Goal: Browse casually

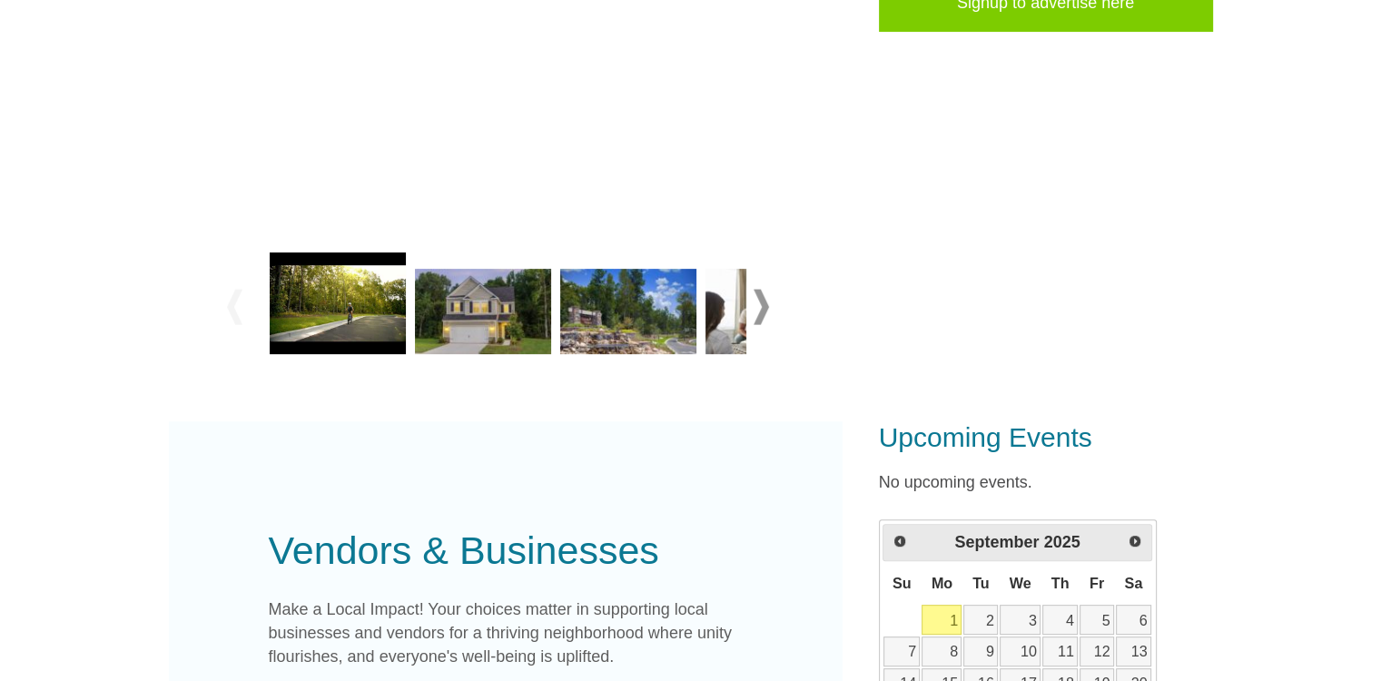
scroll to position [545, 0]
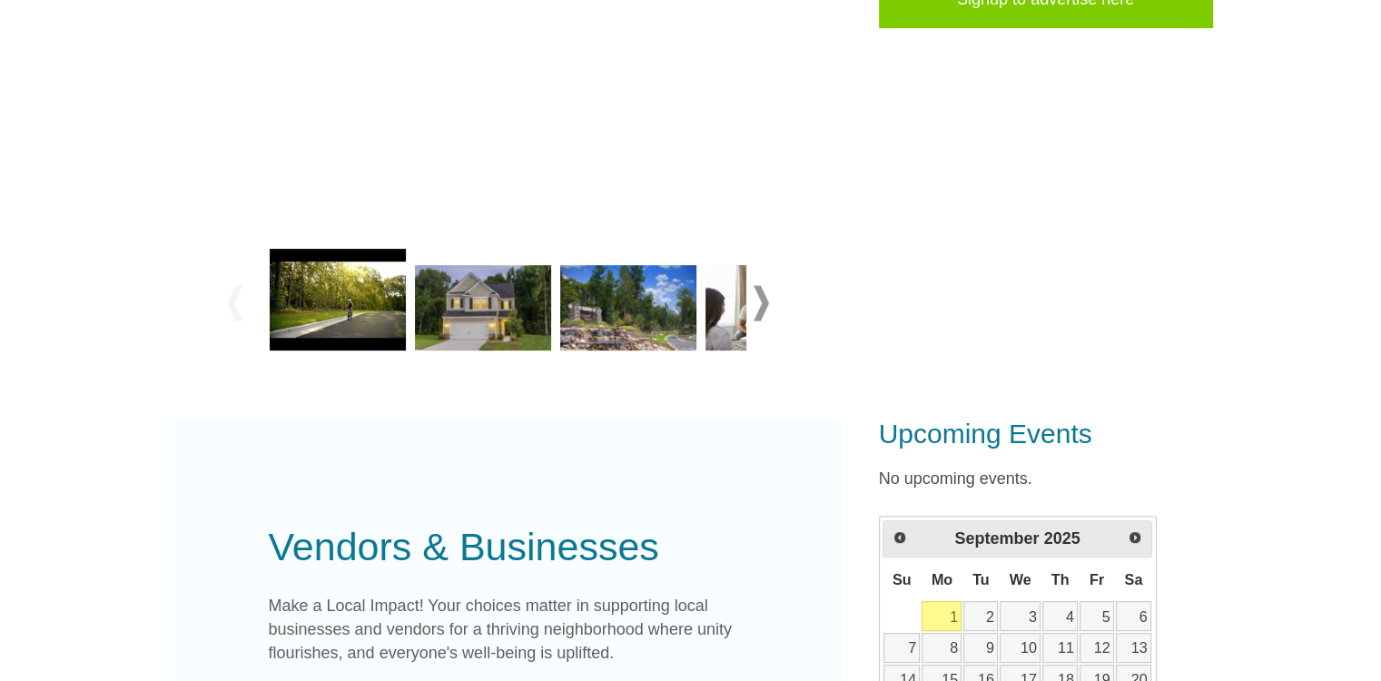
click at [761, 310] on span at bounding box center [761, 302] width 15 height 35
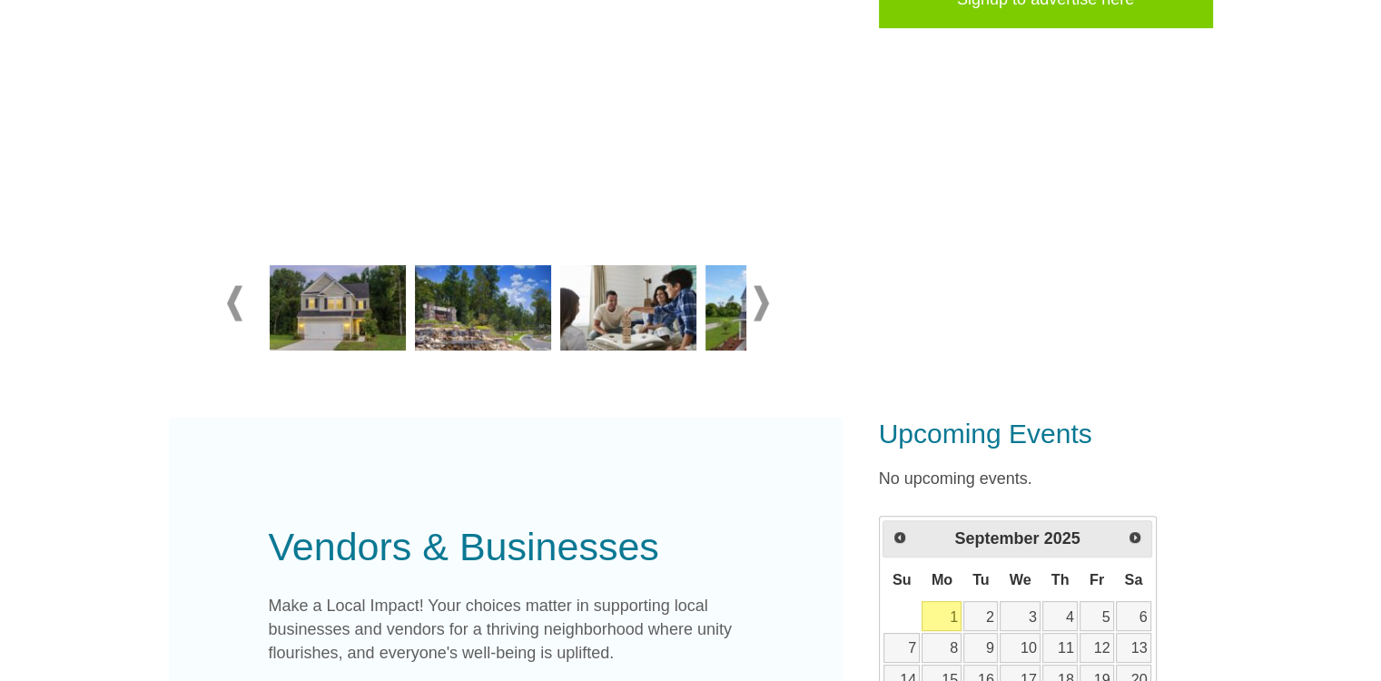
click at [761, 310] on span at bounding box center [761, 302] width 15 height 35
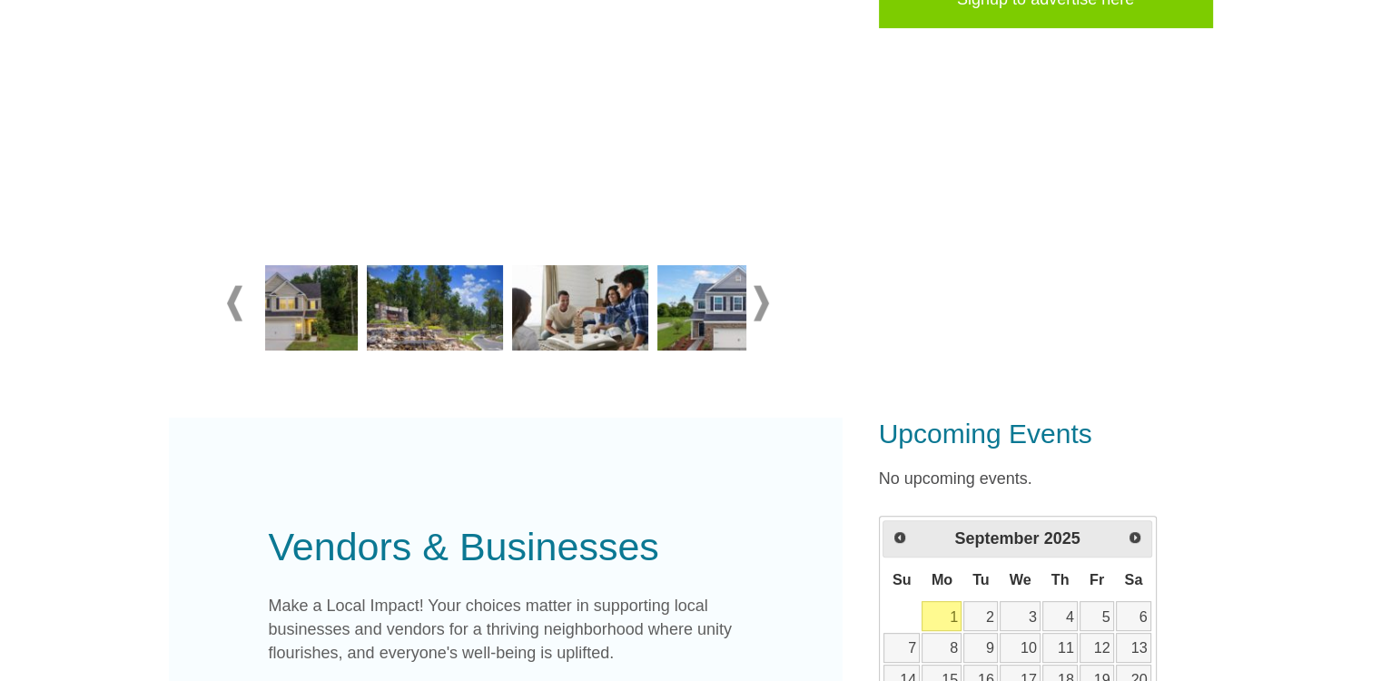
click at [761, 310] on span at bounding box center [761, 302] width 15 height 35
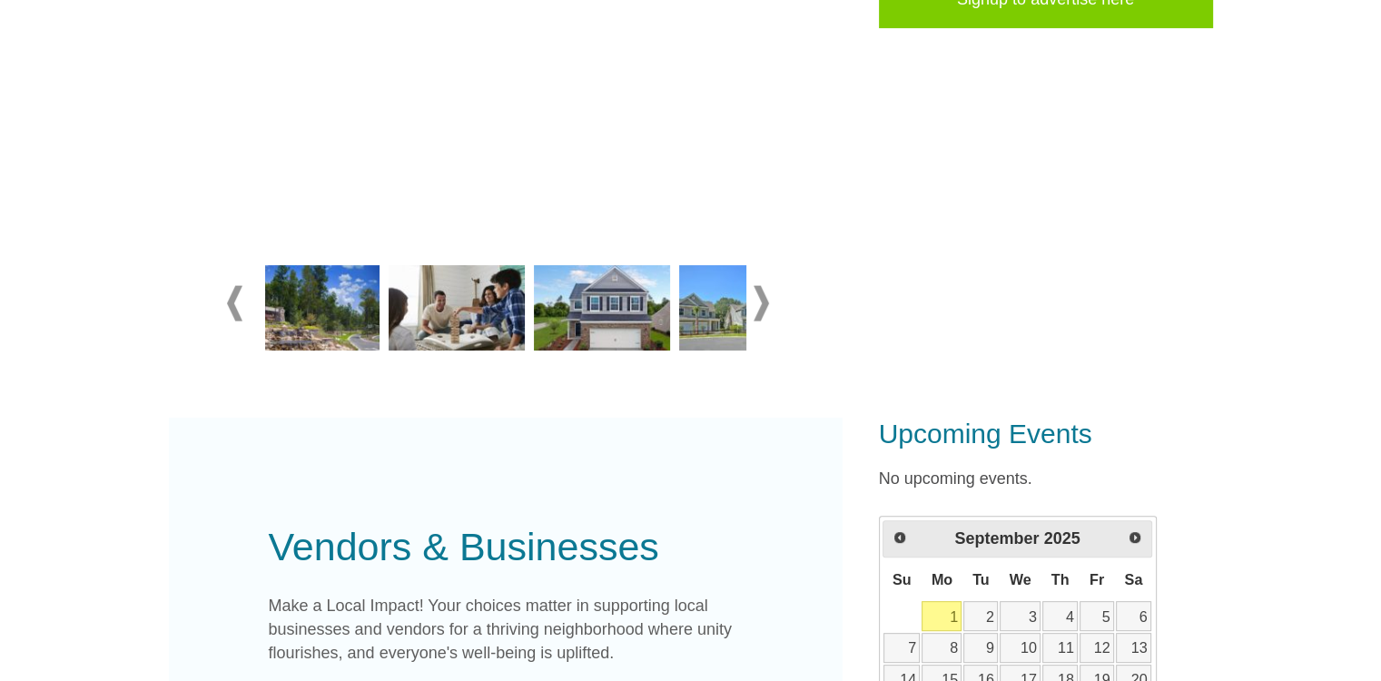
click at [761, 310] on span at bounding box center [761, 302] width 15 height 35
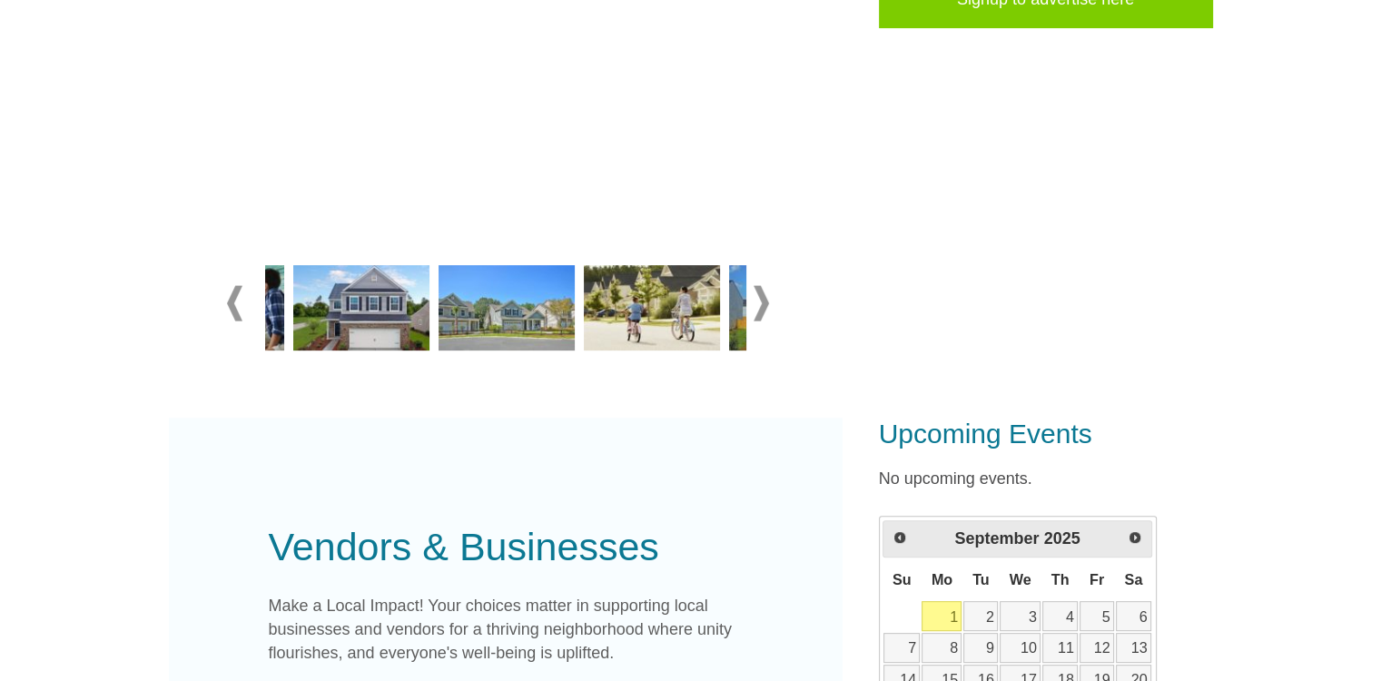
click at [761, 310] on span at bounding box center [761, 302] width 15 height 35
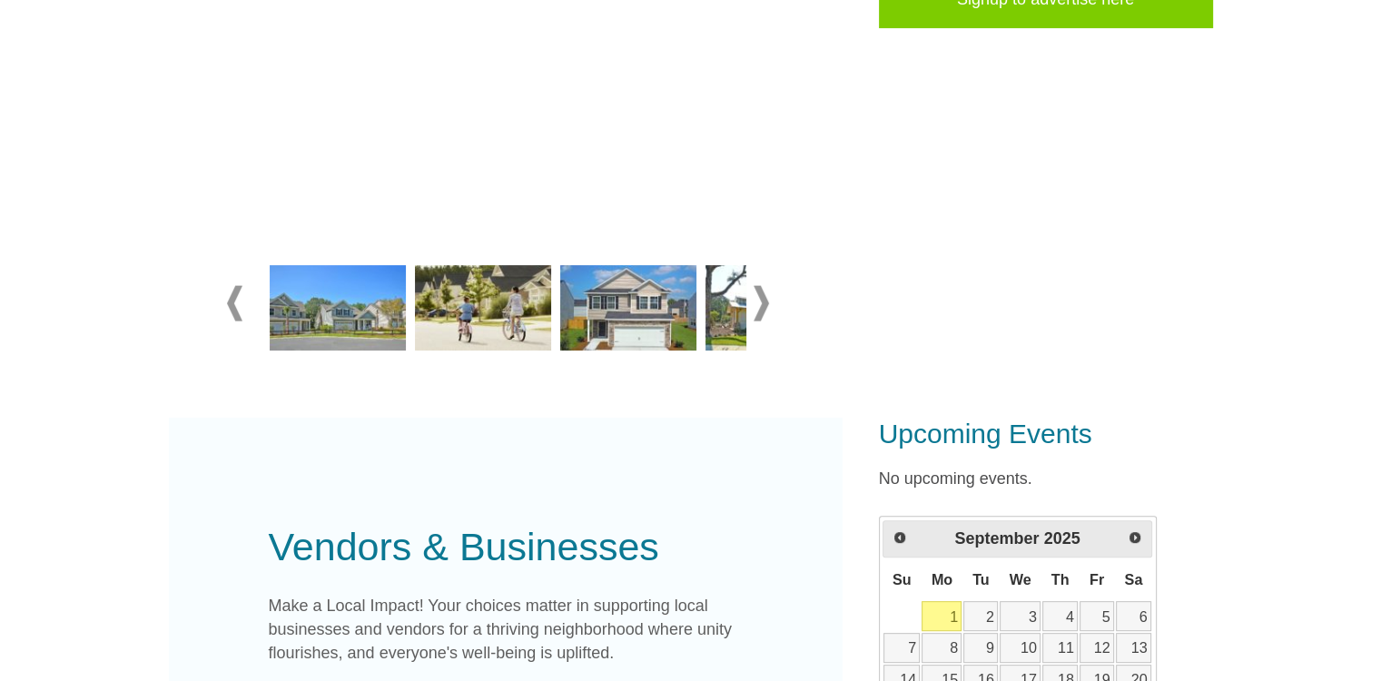
click at [761, 310] on span at bounding box center [761, 302] width 15 height 35
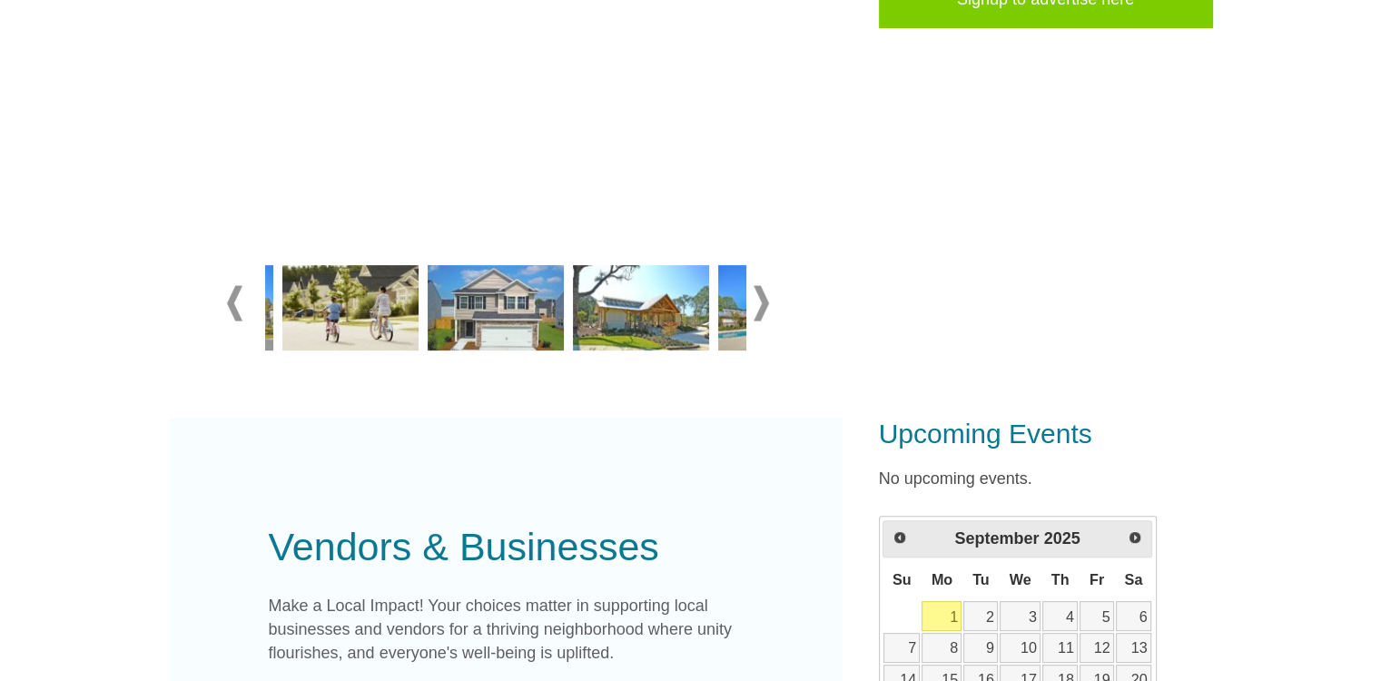
click at [761, 310] on span at bounding box center [761, 302] width 15 height 35
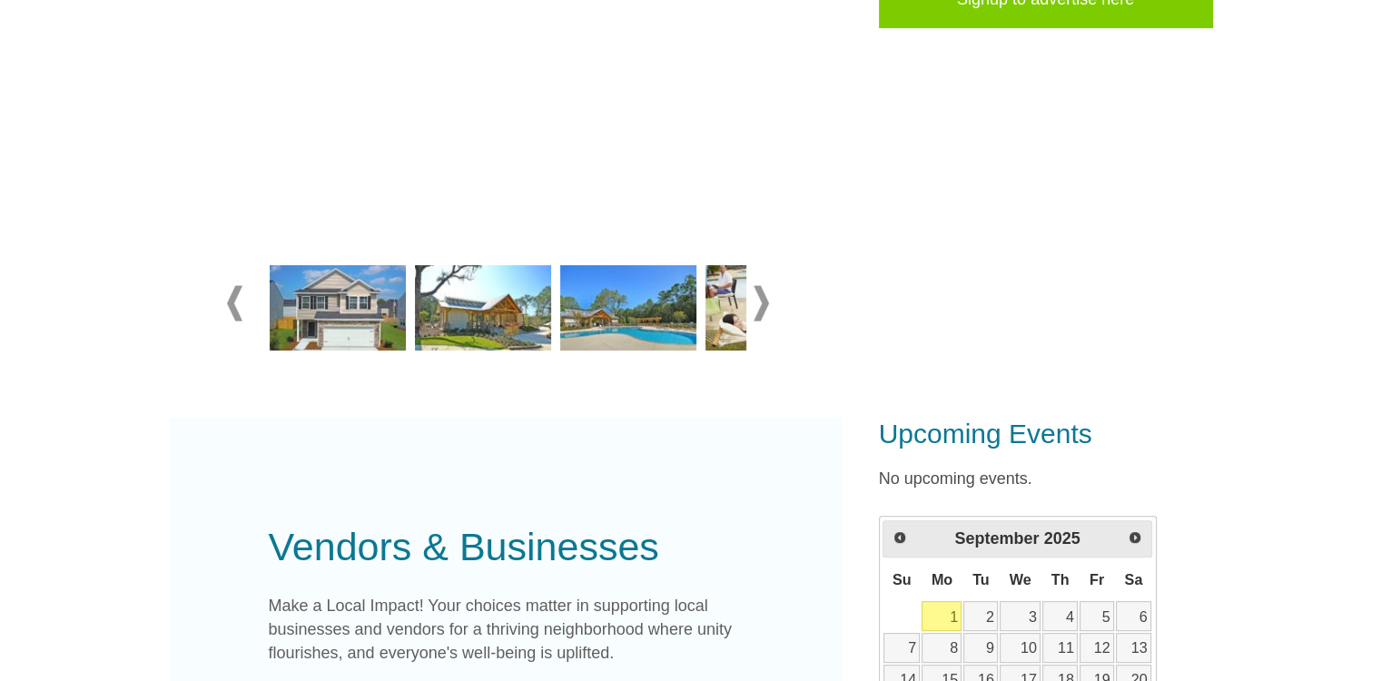
click at [761, 310] on span at bounding box center [761, 302] width 15 height 35
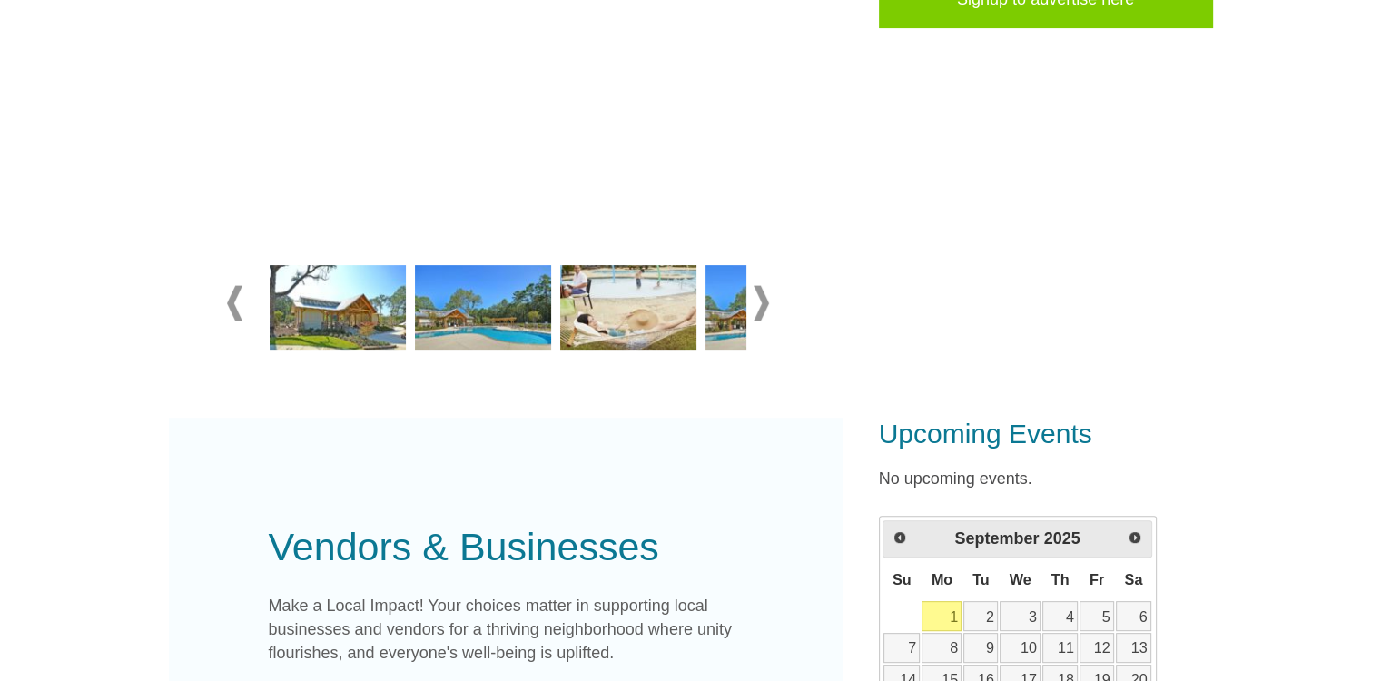
click at [761, 310] on span at bounding box center [761, 302] width 15 height 35
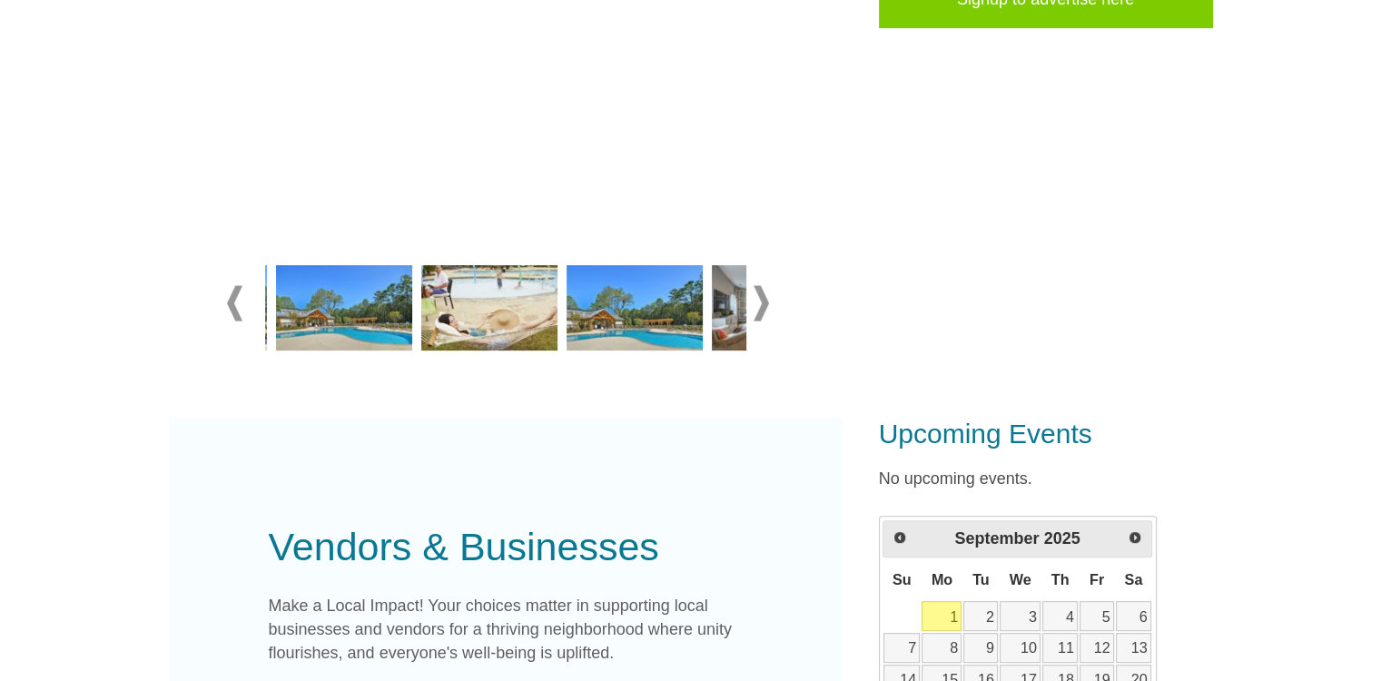
click at [761, 310] on span at bounding box center [761, 302] width 15 height 35
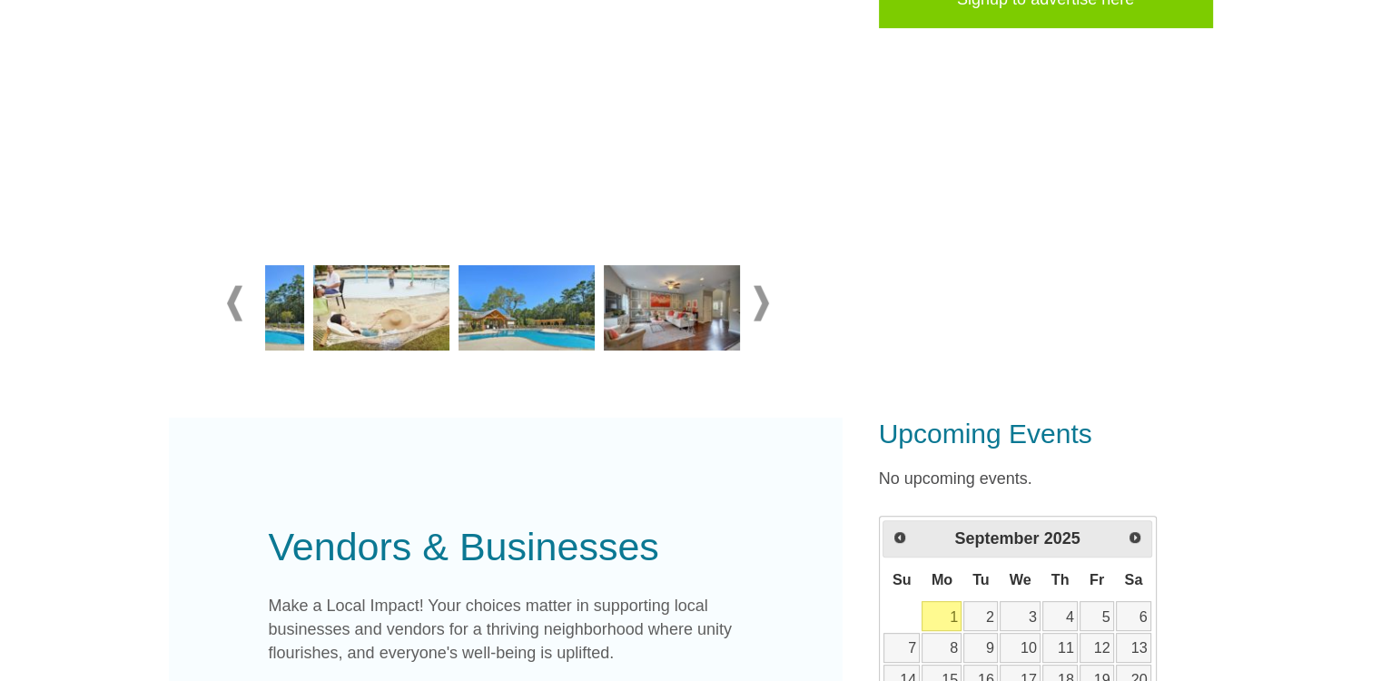
click at [761, 310] on span at bounding box center [761, 302] width 15 height 35
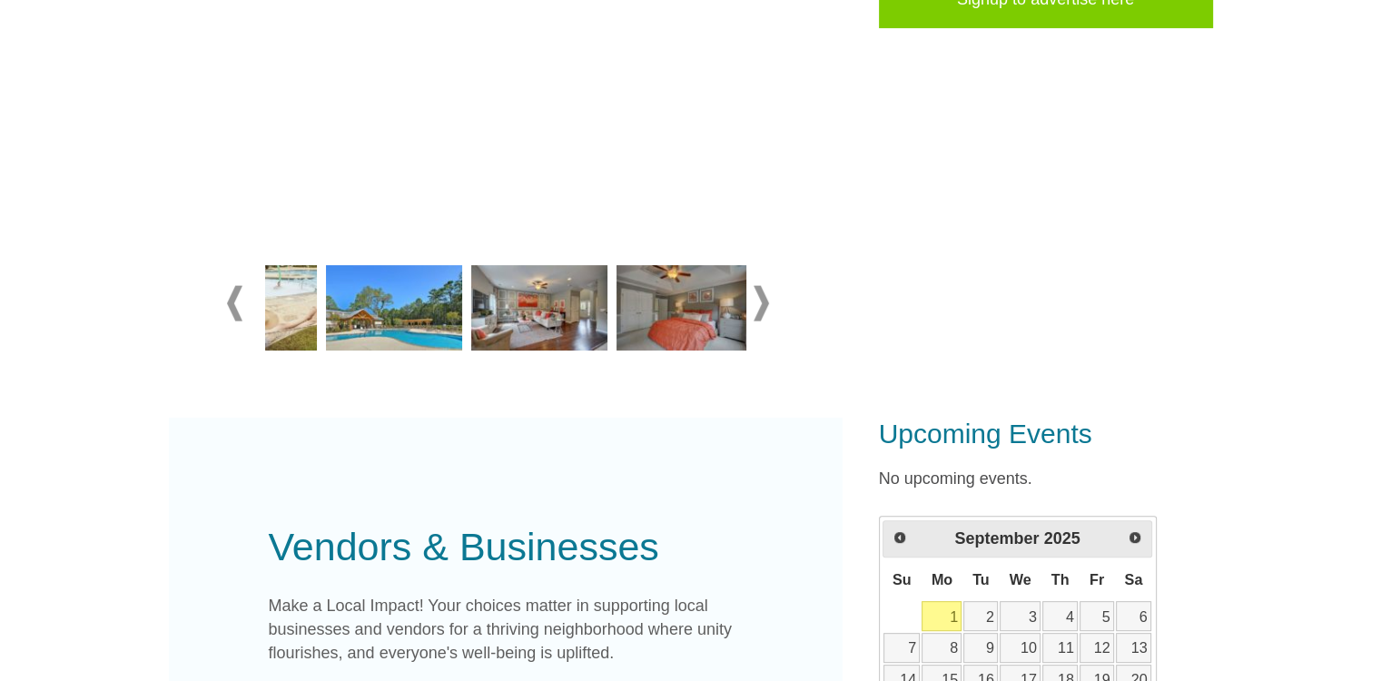
click at [761, 310] on span at bounding box center [761, 302] width 15 height 35
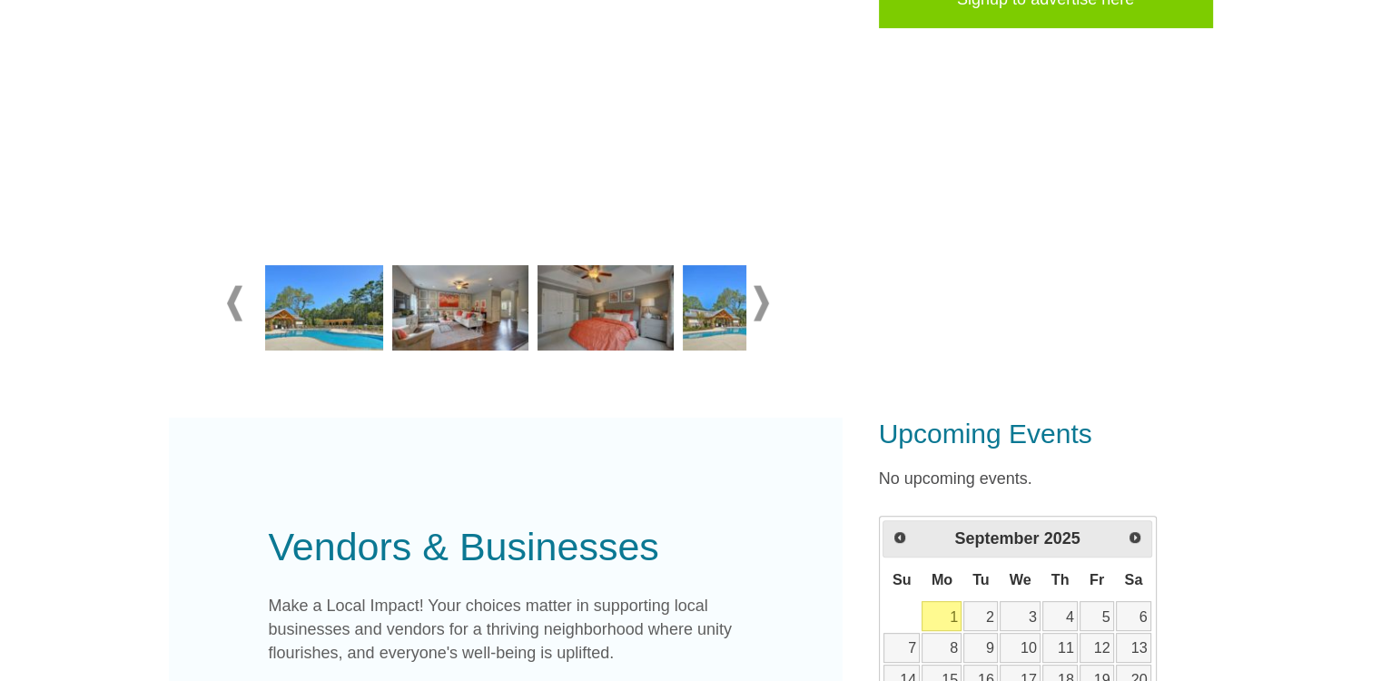
click at [761, 310] on span at bounding box center [761, 302] width 15 height 35
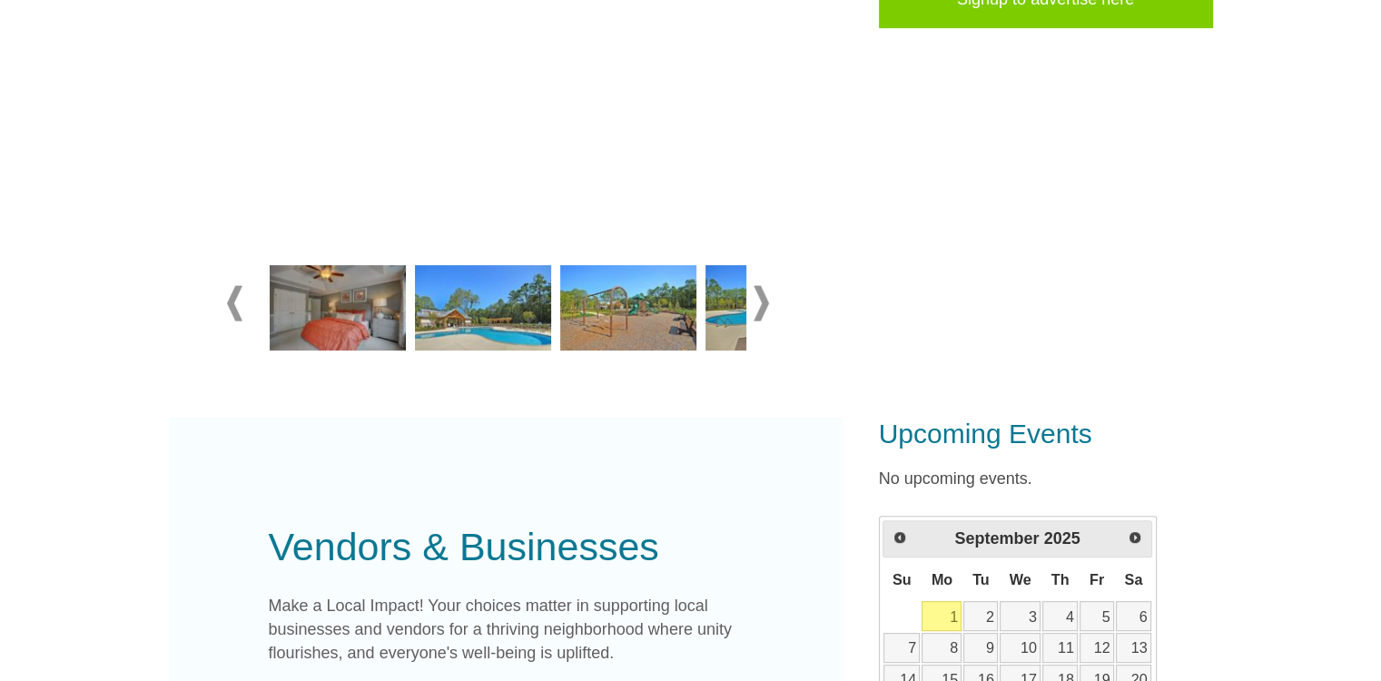
click at [761, 310] on span at bounding box center [761, 302] width 15 height 35
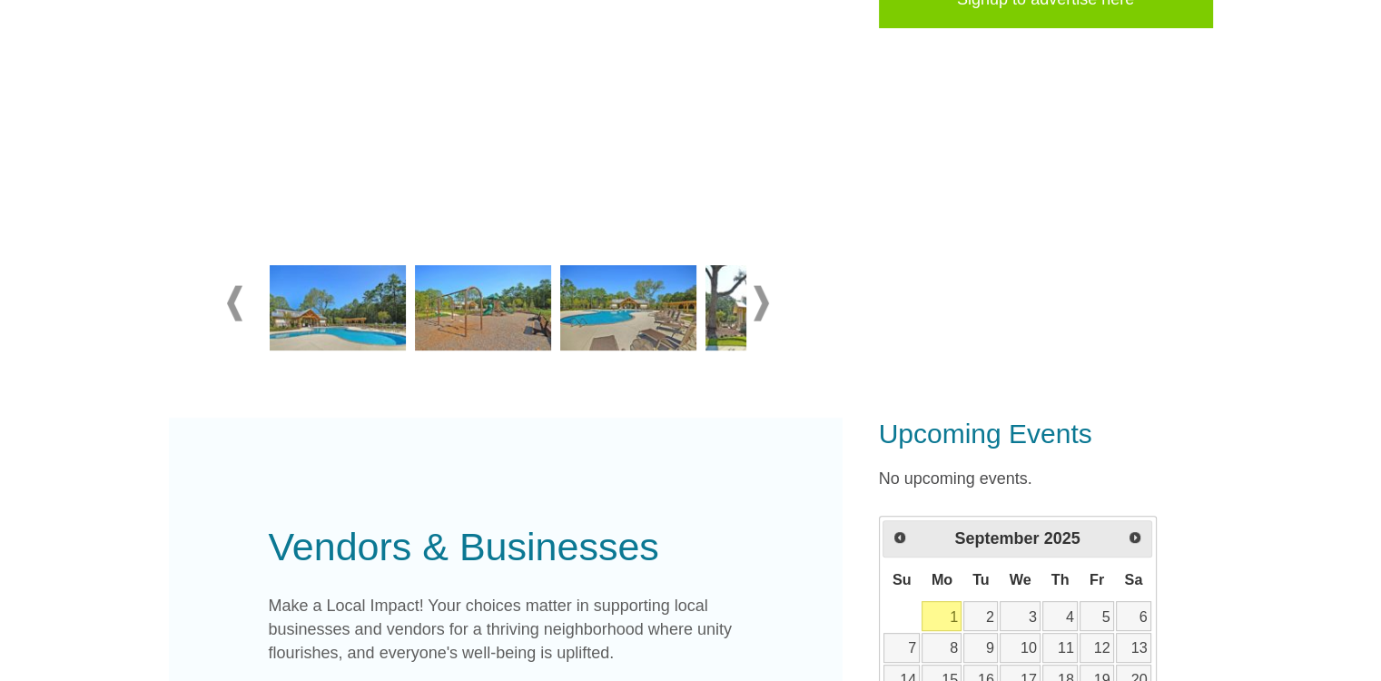
click at [761, 310] on span at bounding box center [761, 302] width 15 height 35
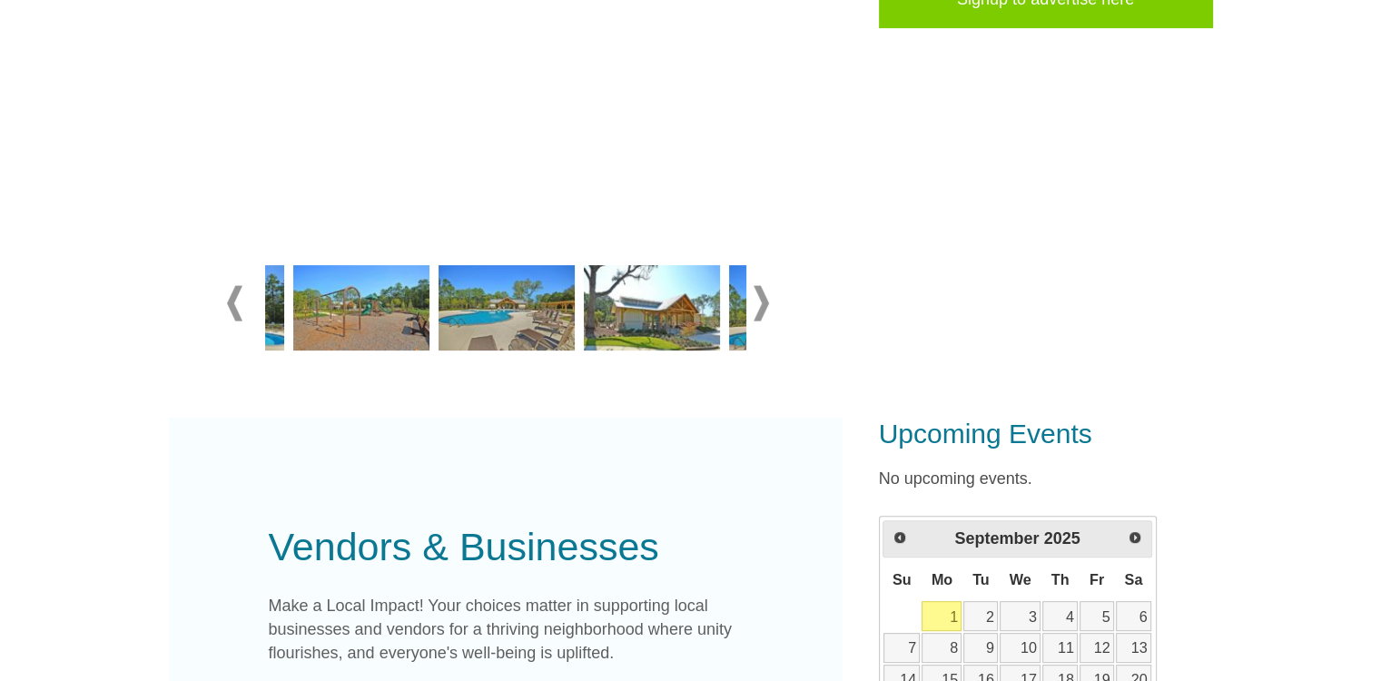
click at [761, 310] on span at bounding box center [761, 302] width 15 height 35
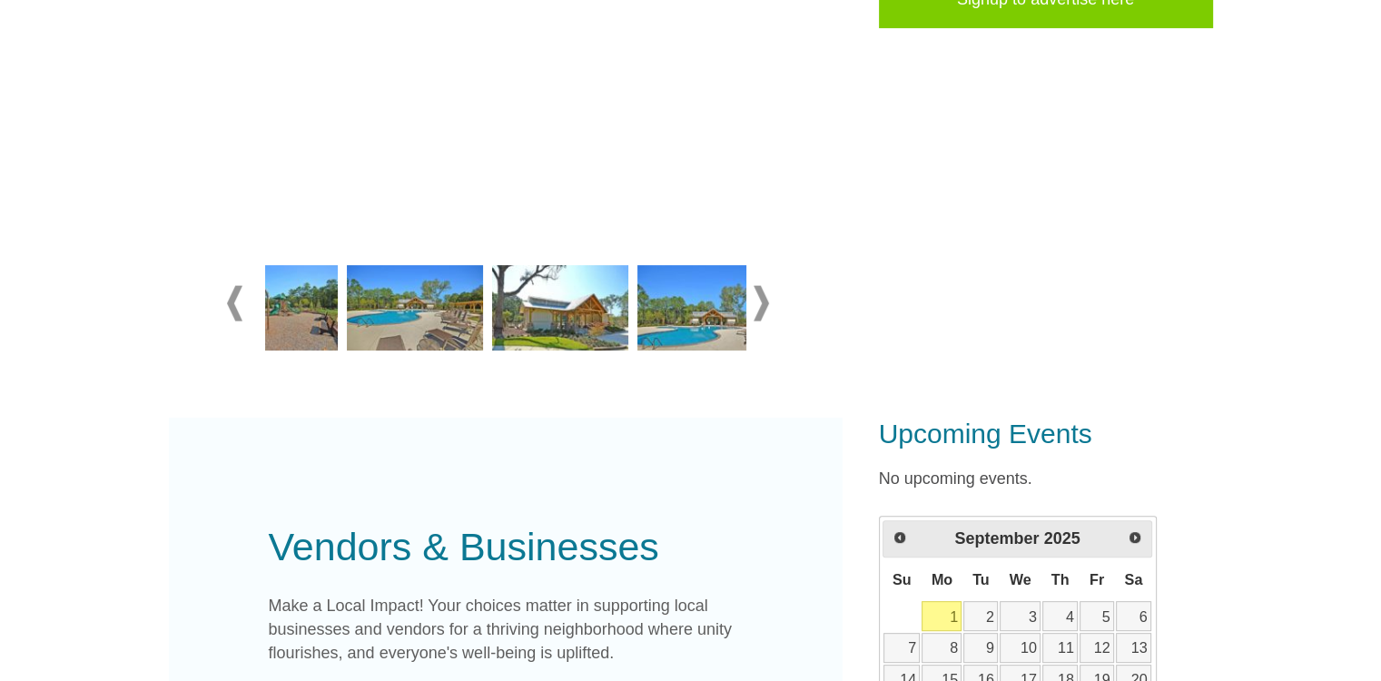
click at [761, 310] on span at bounding box center [761, 302] width 15 height 35
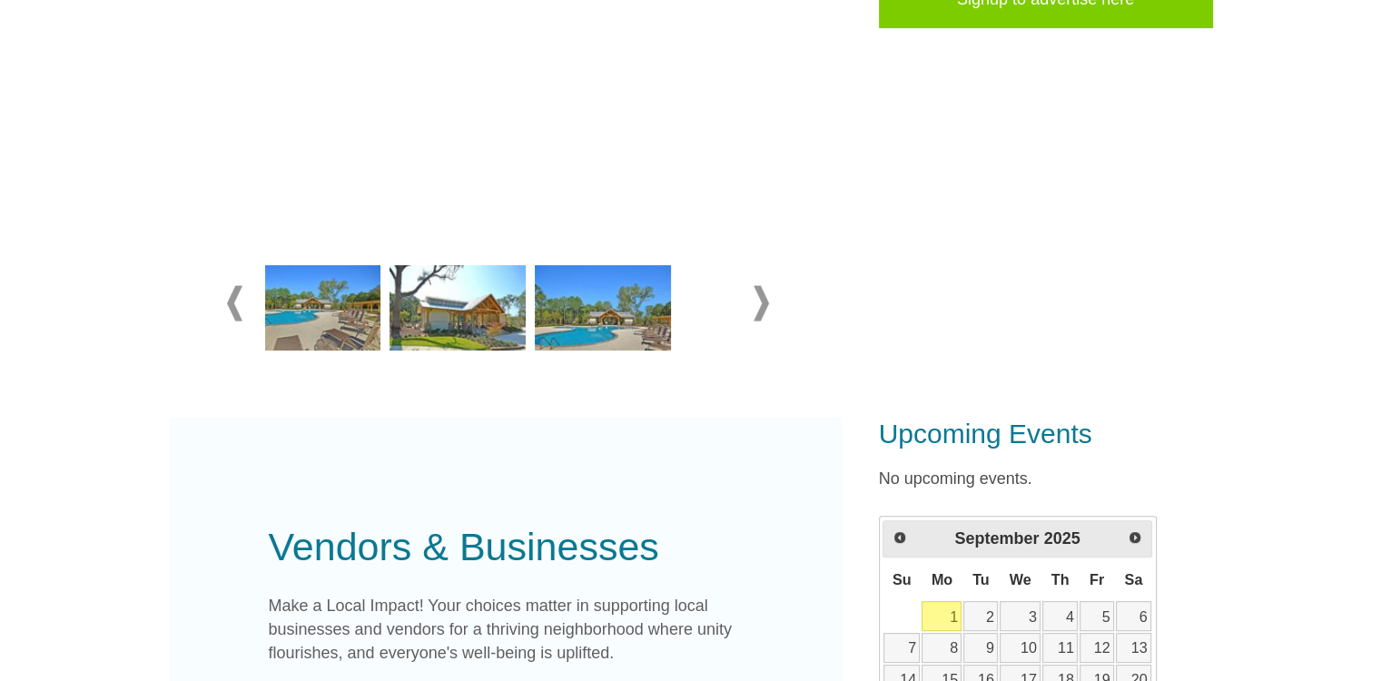
click at [761, 310] on span at bounding box center [761, 302] width 15 height 35
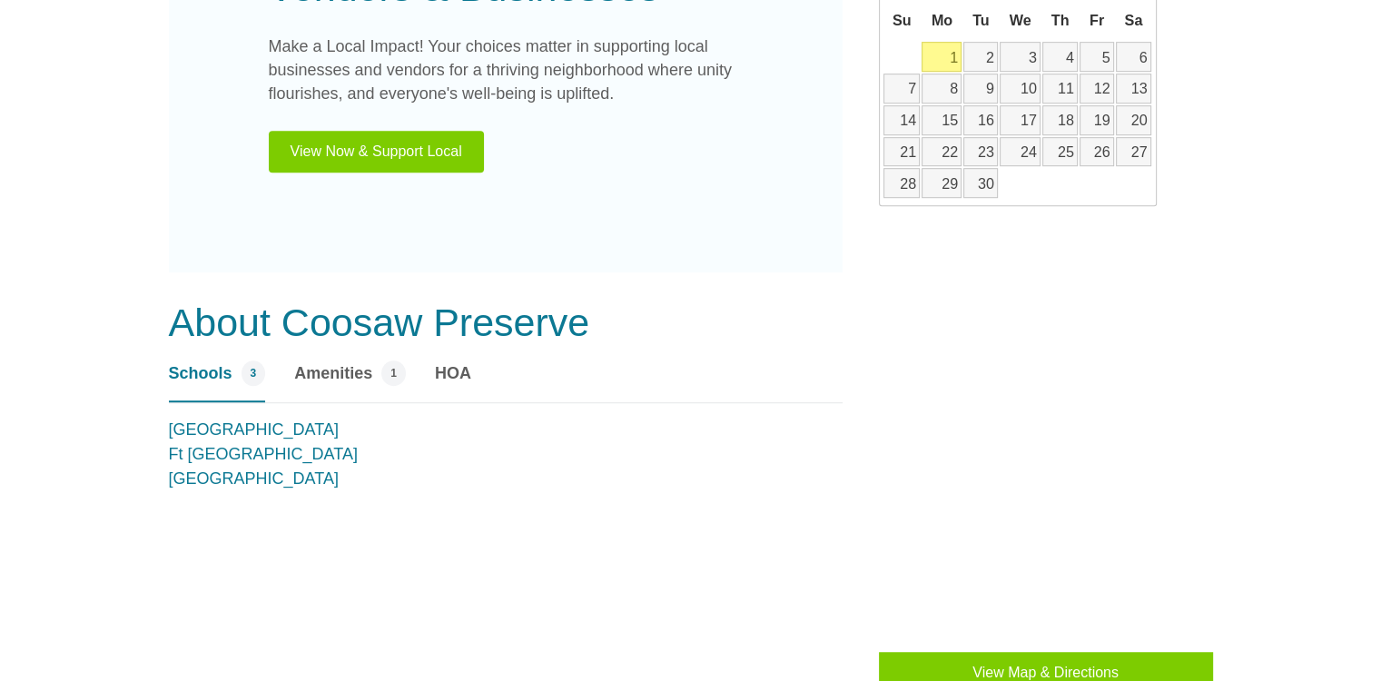
scroll to position [999, 0]
